Goal: Task Accomplishment & Management: Manage account settings

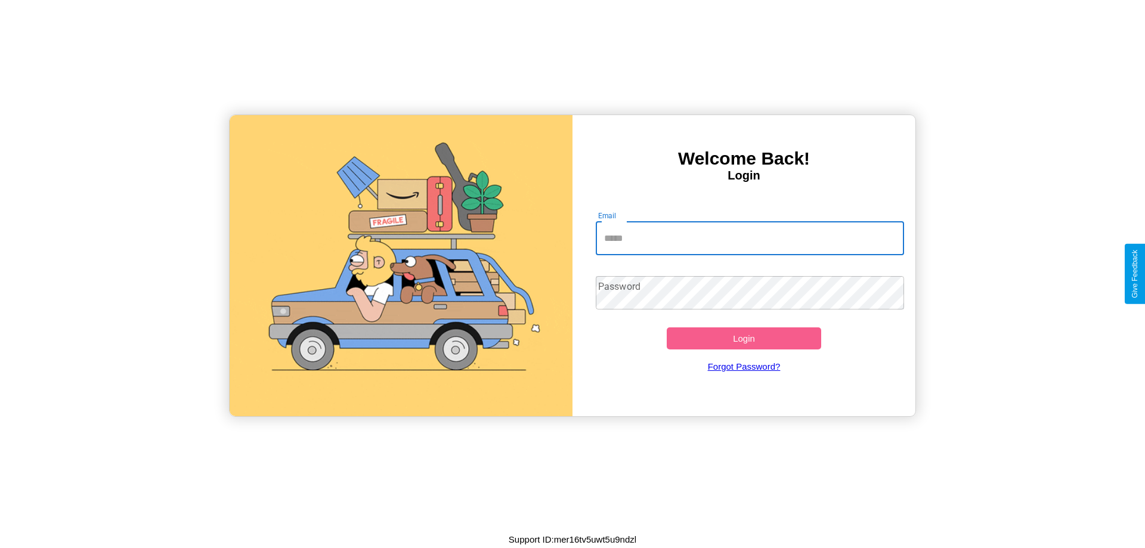
click at [749, 238] on input "Email" at bounding box center [750, 238] width 309 height 33
type input "**********"
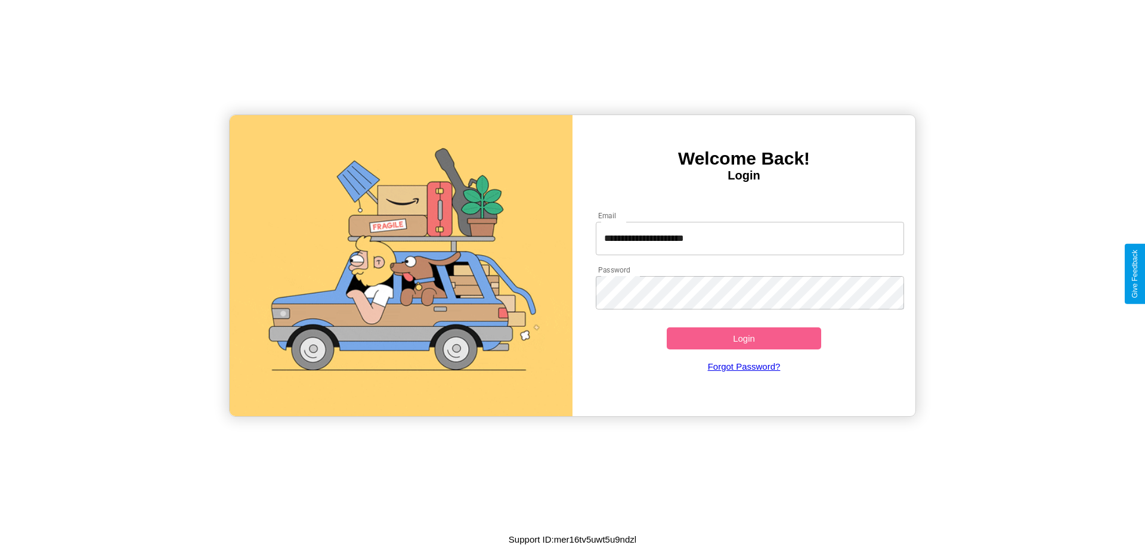
click at [743, 338] on button "Login" at bounding box center [743, 338] width 154 height 22
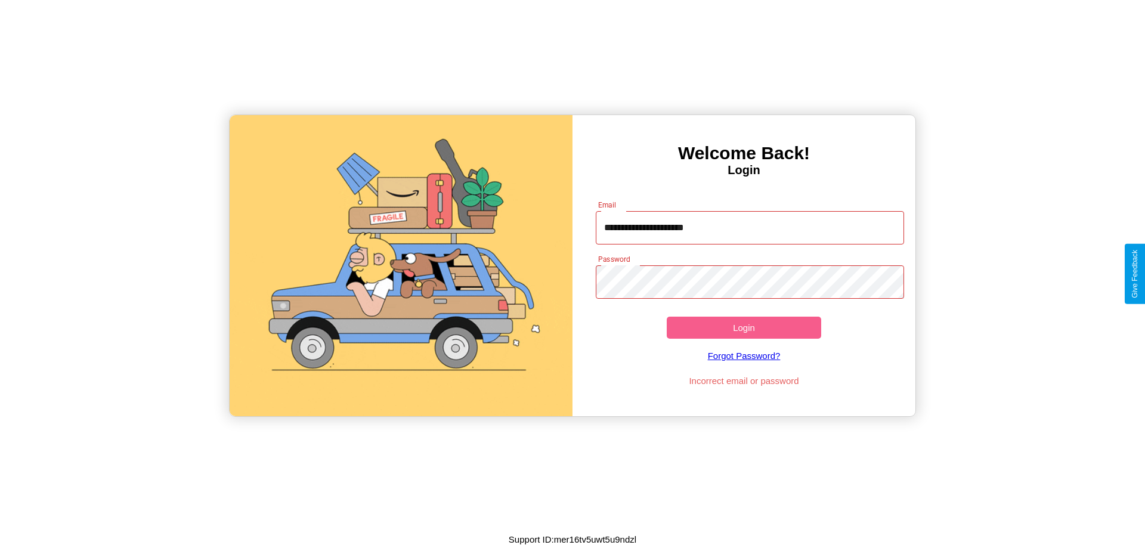
click at [743, 327] on button "Login" at bounding box center [743, 328] width 154 height 22
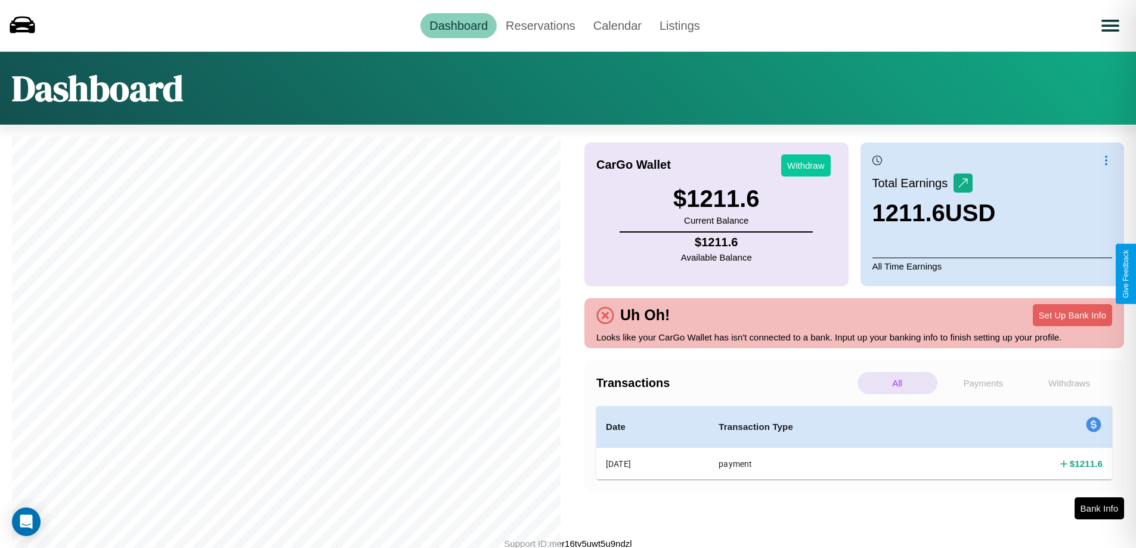
click at [805, 165] on button "Withdraw" at bounding box center [805, 165] width 49 height 22
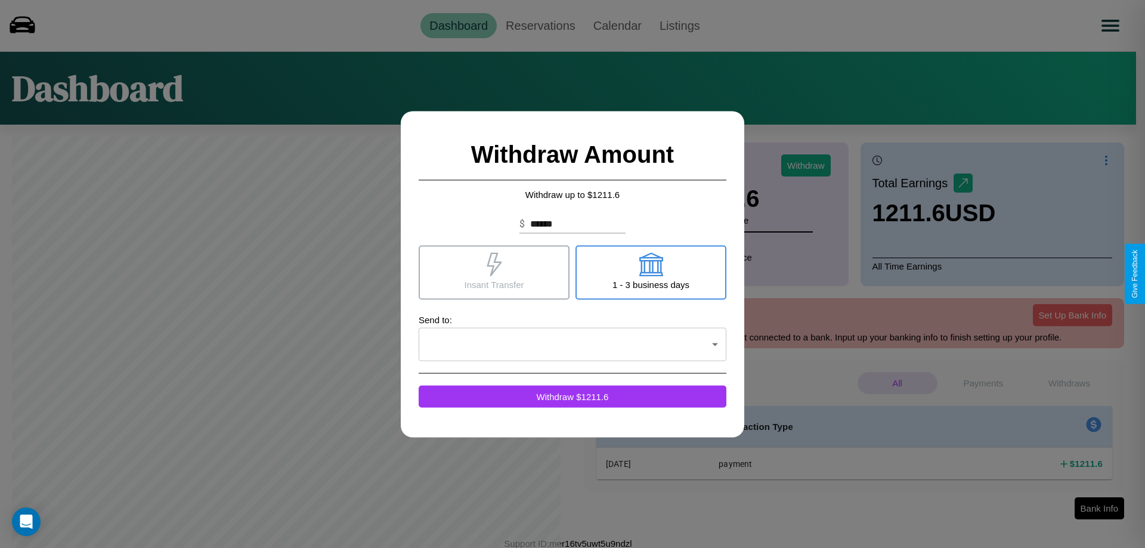
click at [494, 272] on icon at bounding box center [493, 264] width 15 height 24
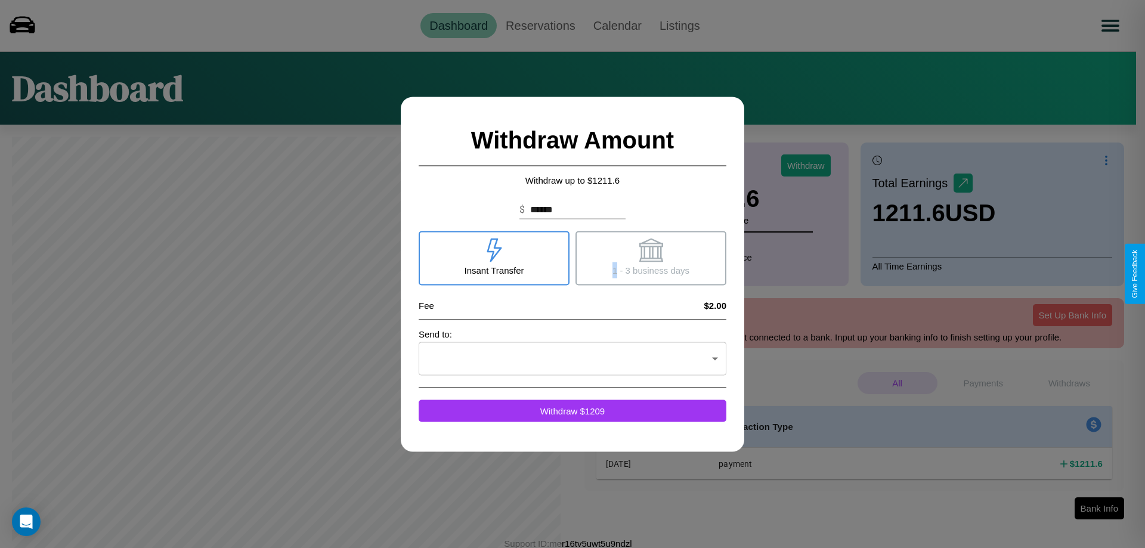
click at [650, 258] on icon at bounding box center [650, 250] width 24 height 24
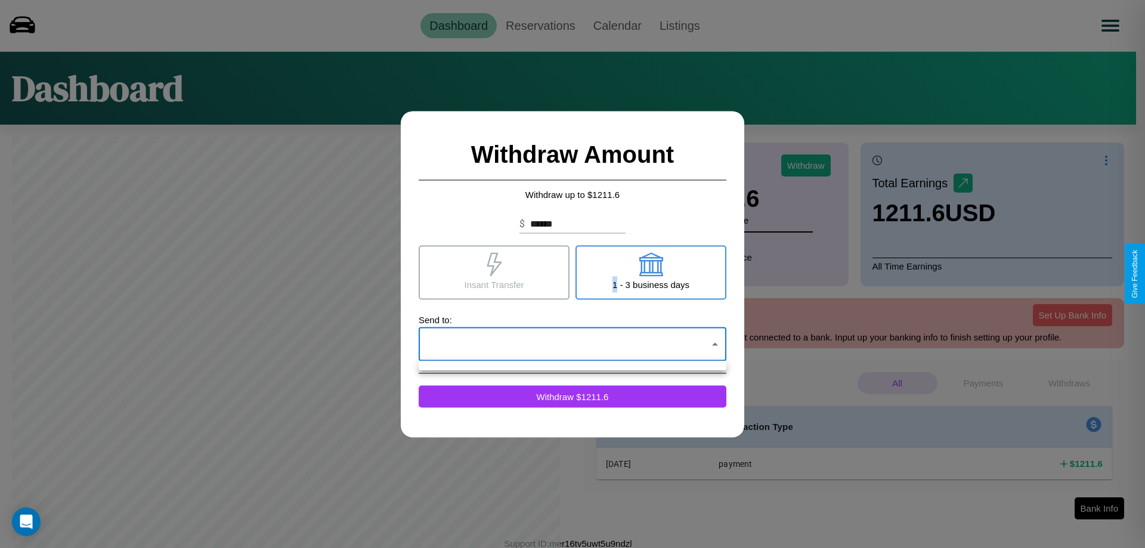
click at [572, 344] on div at bounding box center [572, 274] width 1145 height 548
